Goal: Task Accomplishment & Management: Manage account settings

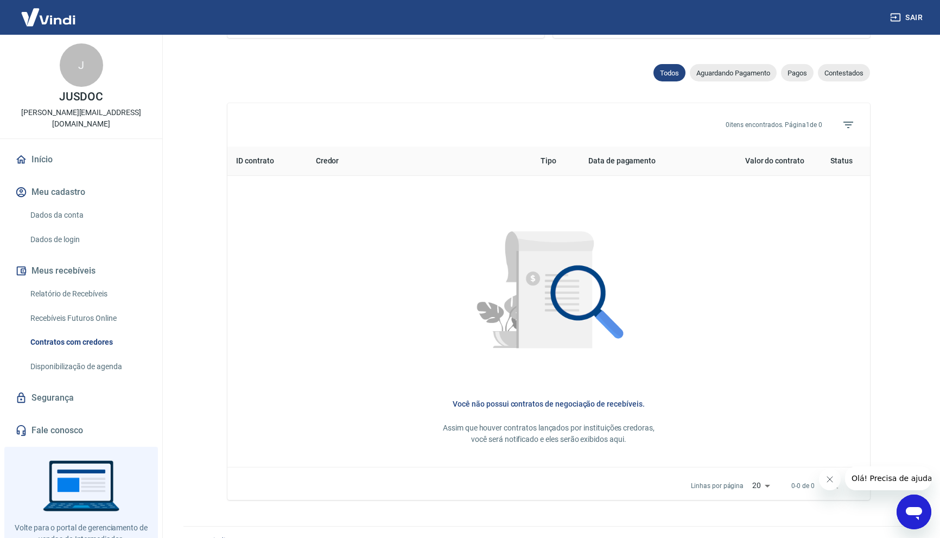
scroll to position [354, 0]
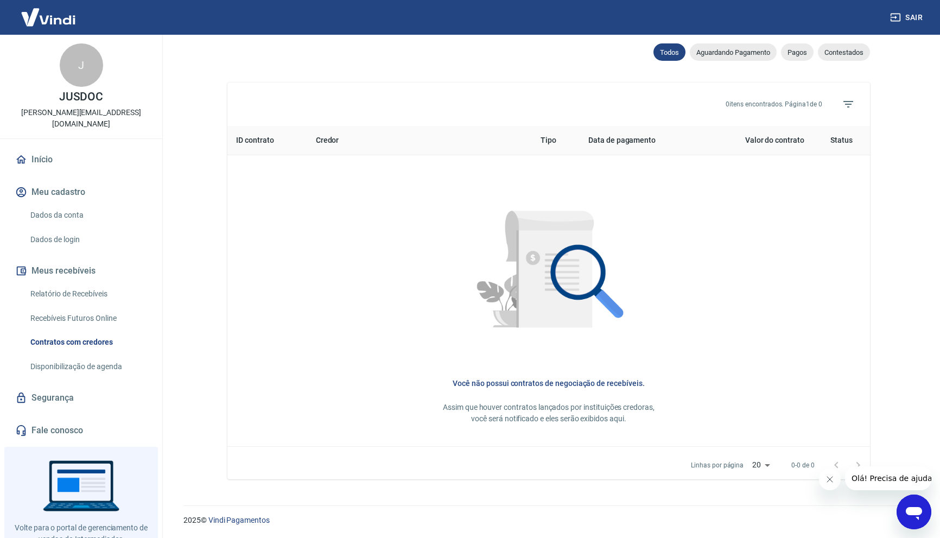
click at [67, 180] on button "Meu cadastro" at bounding box center [81, 192] width 136 height 24
click at [65, 207] on link "Dados da conta" at bounding box center [87, 215] width 123 height 22
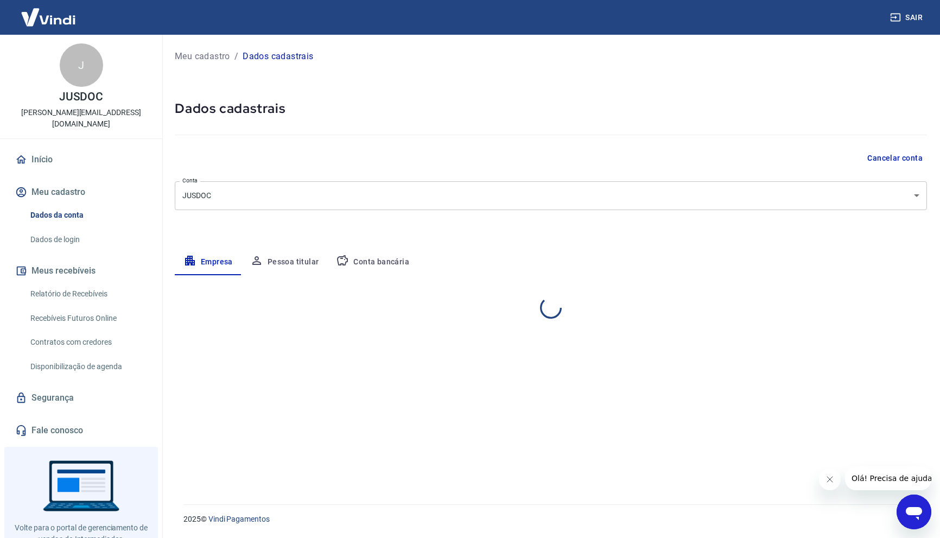
select select "RS"
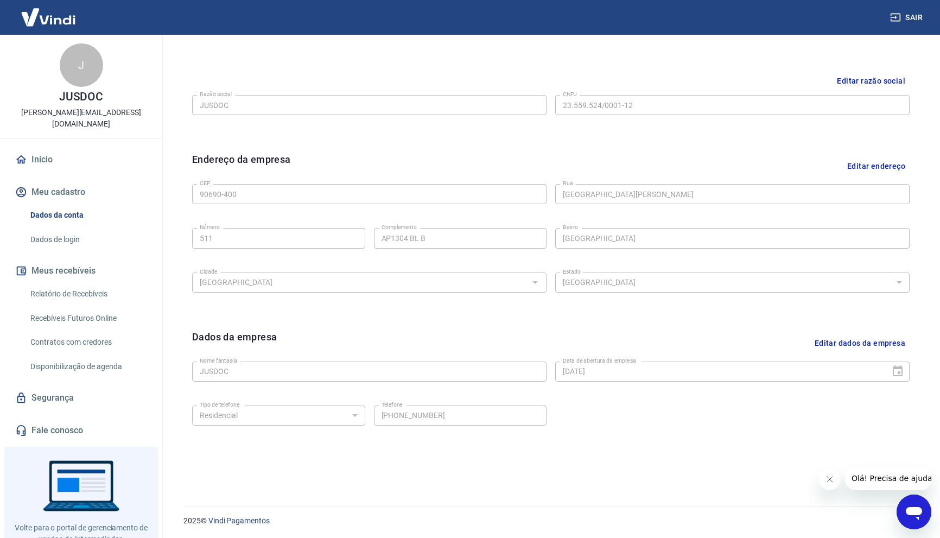
scroll to position [244, 0]
